Goal: Task Accomplishment & Management: Complete application form

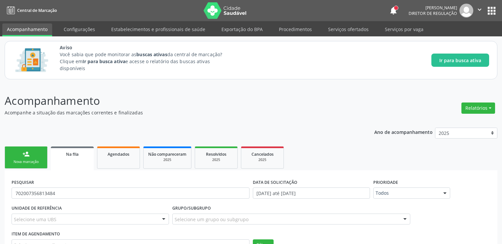
scroll to position [54, 0]
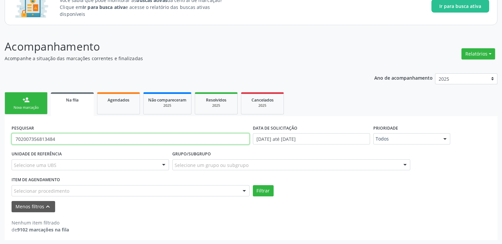
drag, startPoint x: 62, startPoint y: 139, endPoint x: 0, endPoint y: 138, distance: 62.4
click at [0, 138] on div "Acompanhamento Acompanhe a situação das marcações correntes e finalizadas Relat…" at bounding box center [251, 137] width 502 height 215
paste input "702007356813484"
type input "702007356813484"
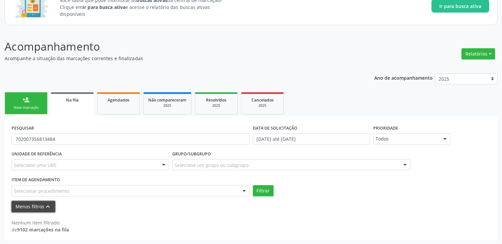
click at [38, 208] on button "Menos filtros keyboard_arrow_up" at bounding box center [34, 207] width 44 height 12
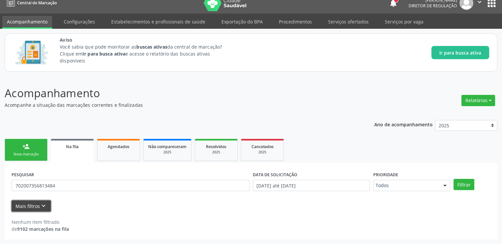
scroll to position [7, 0]
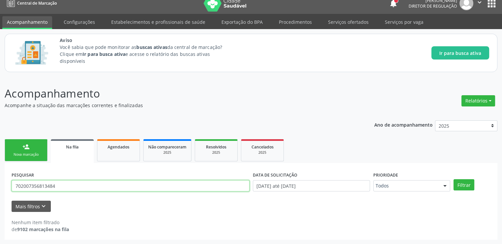
click at [98, 188] on input "702007356813484" at bounding box center [131, 185] width 238 height 11
click at [453, 179] on button "Filtrar" at bounding box center [463, 184] width 21 height 11
drag, startPoint x: 88, startPoint y: 187, endPoint x: 0, endPoint y: 193, distance: 88.0
click at [0, 193] on div "Acompanhamento Acompanhe a situação das marcações correntes e finalizadas Relat…" at bounding box center [251, 160] width 502 height 167
type input "38131935434"
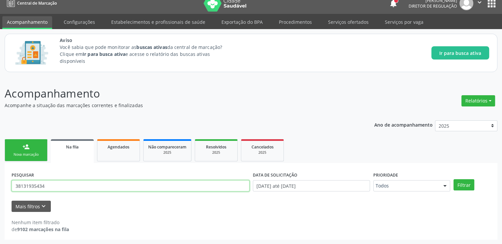
click at [453, 179] on button "Filtrar" at bounding box center [463, 184] width 21 height 11
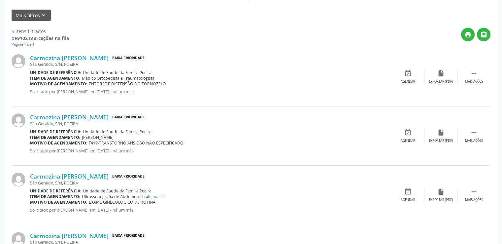
scroll to position [205, 0]
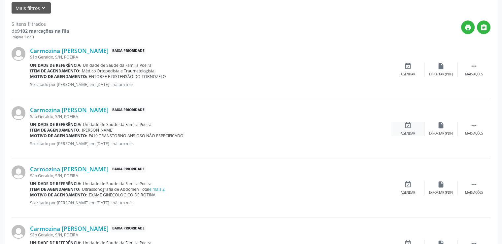
click at [408, 127] on icon "event_available" at bounding box center [407, 124] width 7 height 7
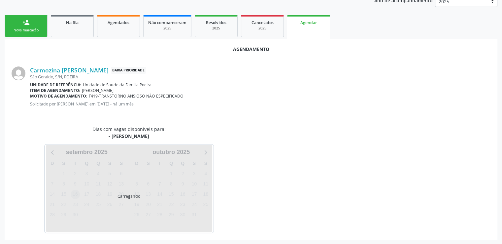
scroll to position [147, 0]
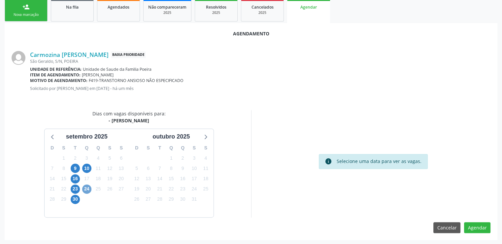
click at [87, 189] on span "24" at bounding box center [86, 188] width 9 height 9
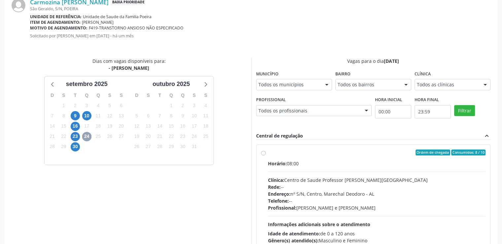
scroll to position [213, 0]
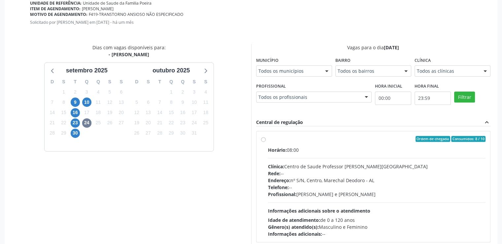
click at [268, 137] on label "Ordem de chegada Consumidos: 8 / 10 Horário: 08:00 Clínica: Centro de Saude Pro…" at bounding box center [377, 186] width 218 height 101
click at [263, 137] on input "Ordem de chegada Consumidos: 8 / 10 Horário: 08:00 Clínica: Centro de Saude Pro…" at bounding box center [263, 139] width 5 height 6
radio input "true"
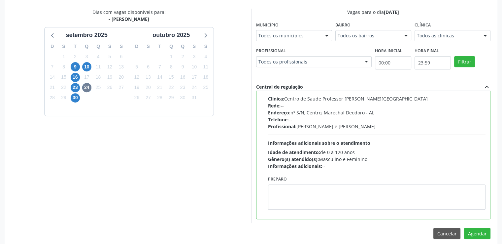
scroll to position [254, 0]
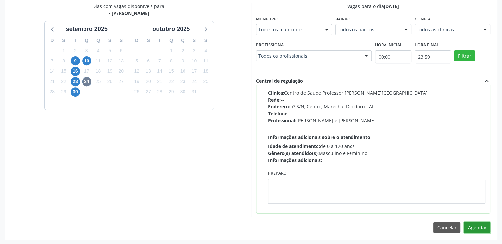
click at [473, 227] on button "Agendar" at bounding box center [477, 226] width 26 height 11
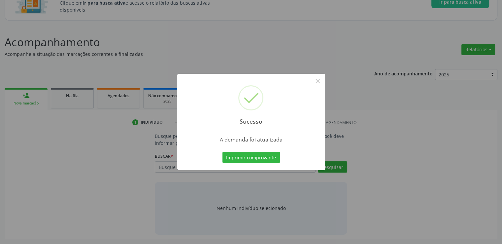
scroll to position [58, 0]
click at [317, 83] on button "×" at bounding box center [317, 80] width 11 height 11
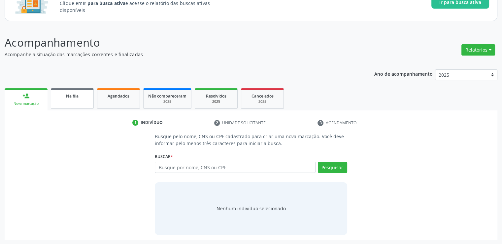
click at [65, 97] on div "Na fila" at bounding box center [72, 95] width 33 height 7
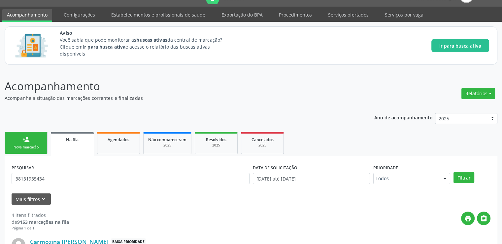
scroll to position [0, 0]
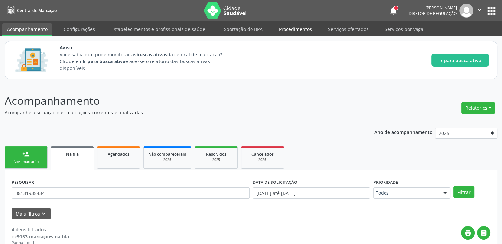
click at [301, 32] on link "Procedimentos" at bounding box center [295, 29] width 42 height 12
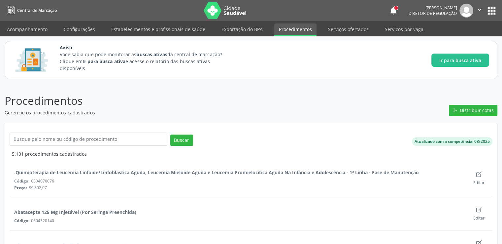
click at [51, 149] on div at bounding box center [88, 141] width 161 height 18
click at [60, 140] on input "text" at bounding box center [89, 138] width 158 height 13
click at [287, 32] on link "Procedimentos" at bounding box center [295, 29] width 42 height 13
click at [24, 140] on input "text" at bounding box center [89, 138] width 158 height 13
